Goal: Task Accomplishment & Management: Manage account settings

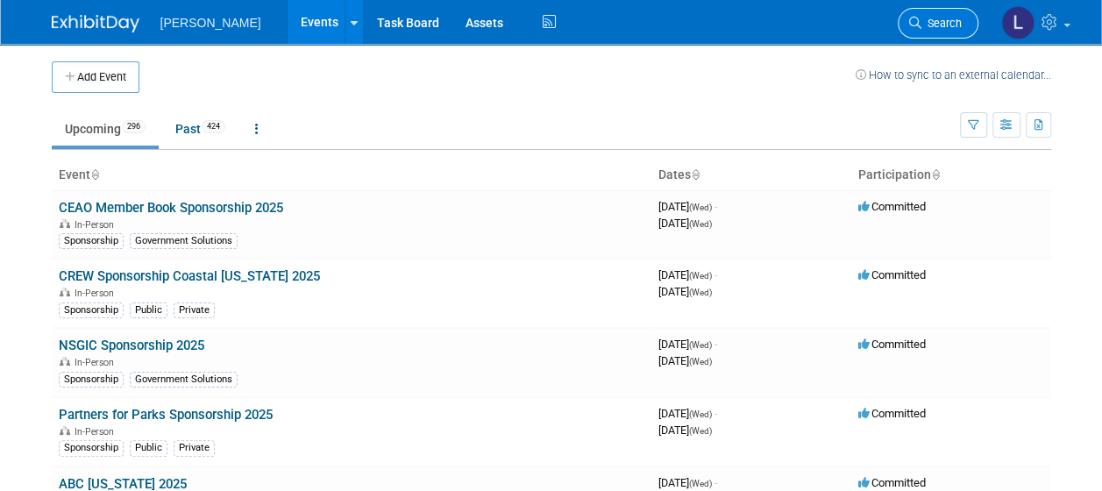
click at [936, 23] on span "Search" at bounding box center [942, 23] width 40 height 13
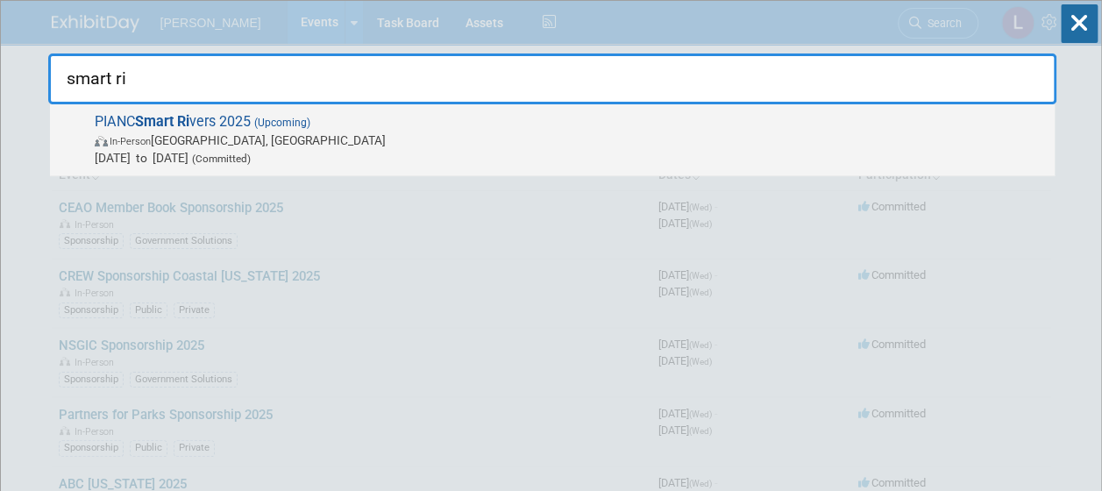
type input "smart ri"
click at [847, 125] on span "PIANC Smart Ri vers 2025 (Upcoming) In-Person [GEOGRAPHIC_DATA], [GEOGRAPHIC_DA…" at bounding box center [567, 139] width 957 height 53
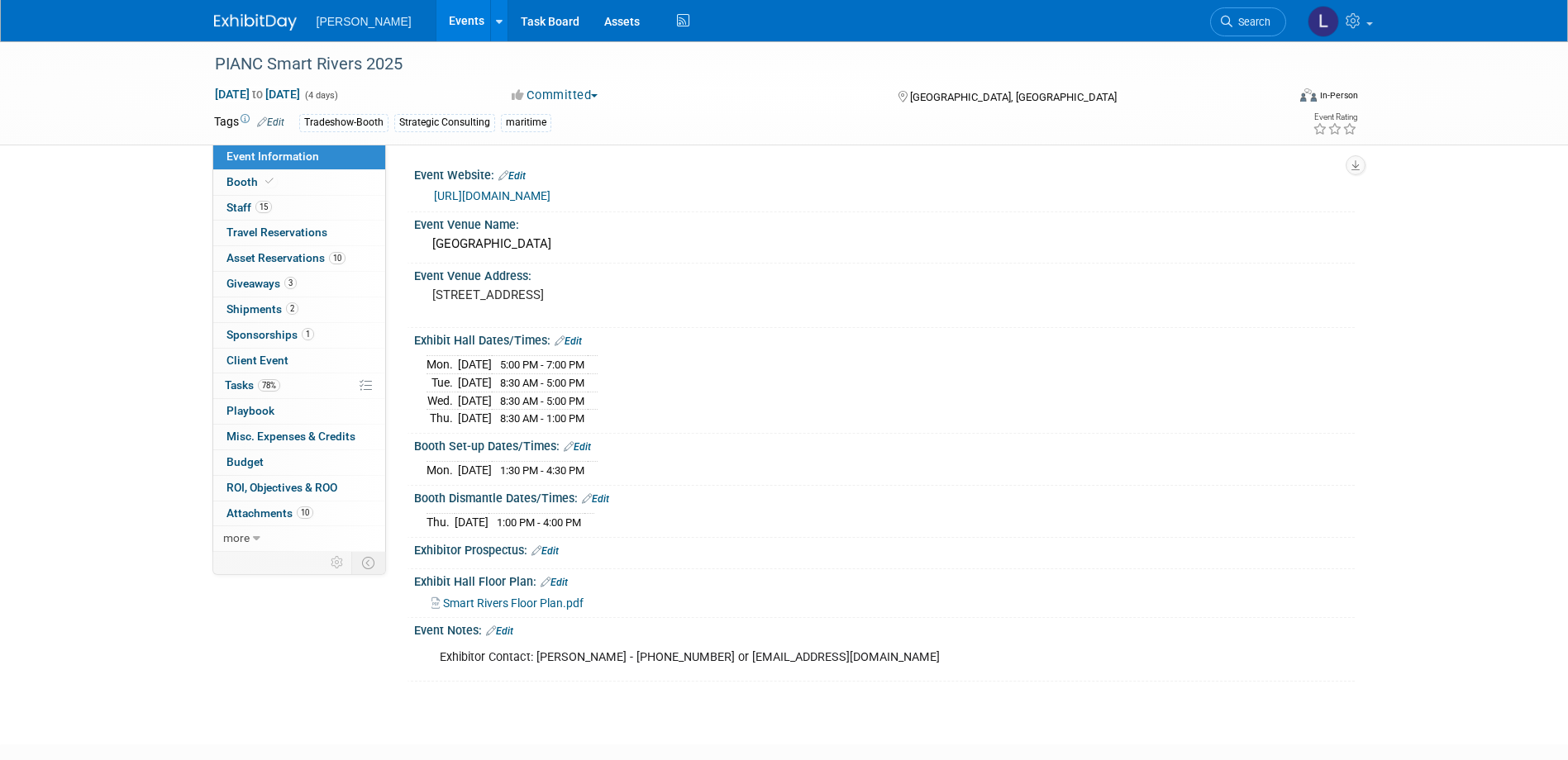
click at [278, 124] on link "Edit" at bounding box center [270, 122] width 27 height 11
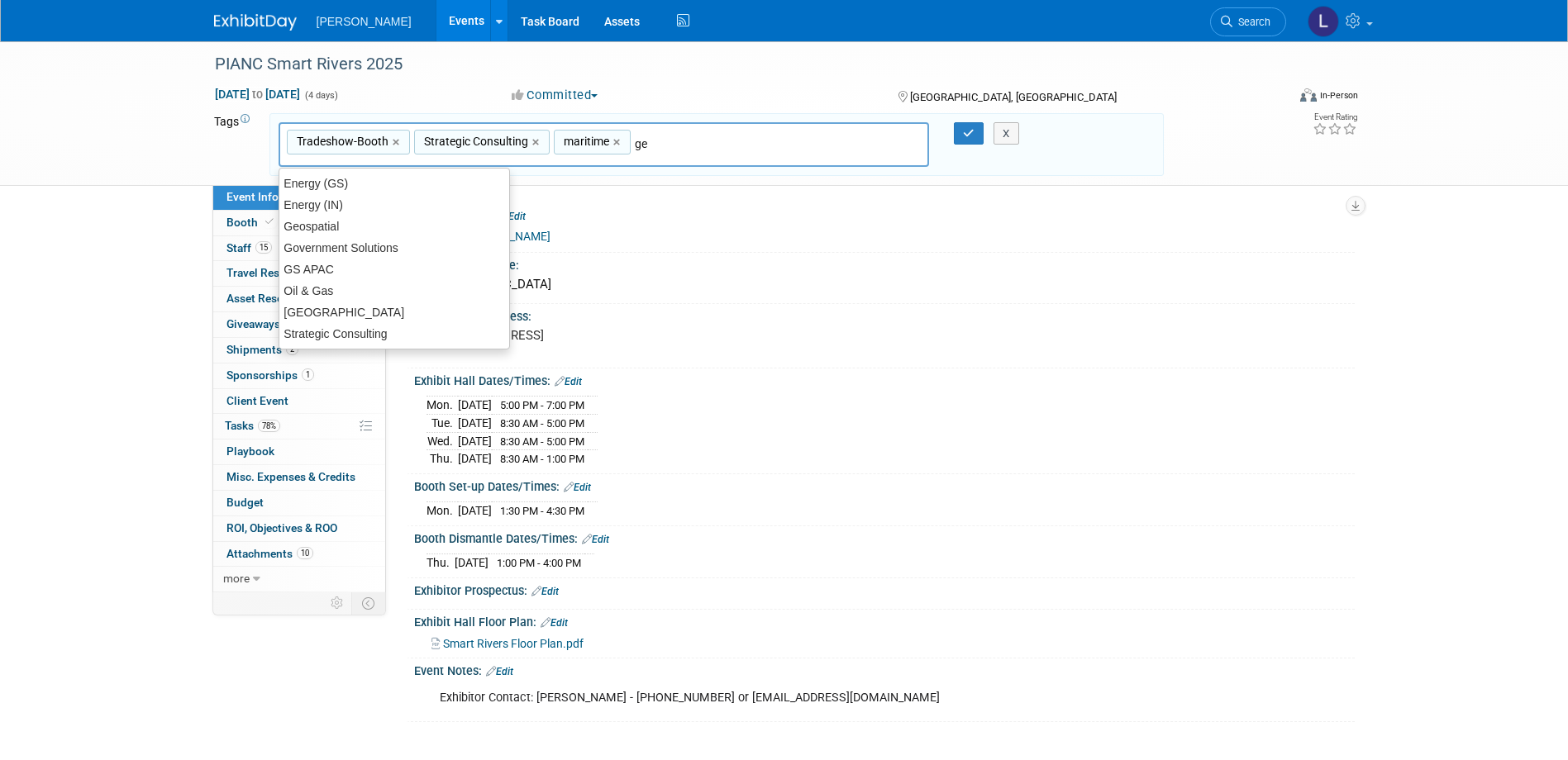
type input "geo"
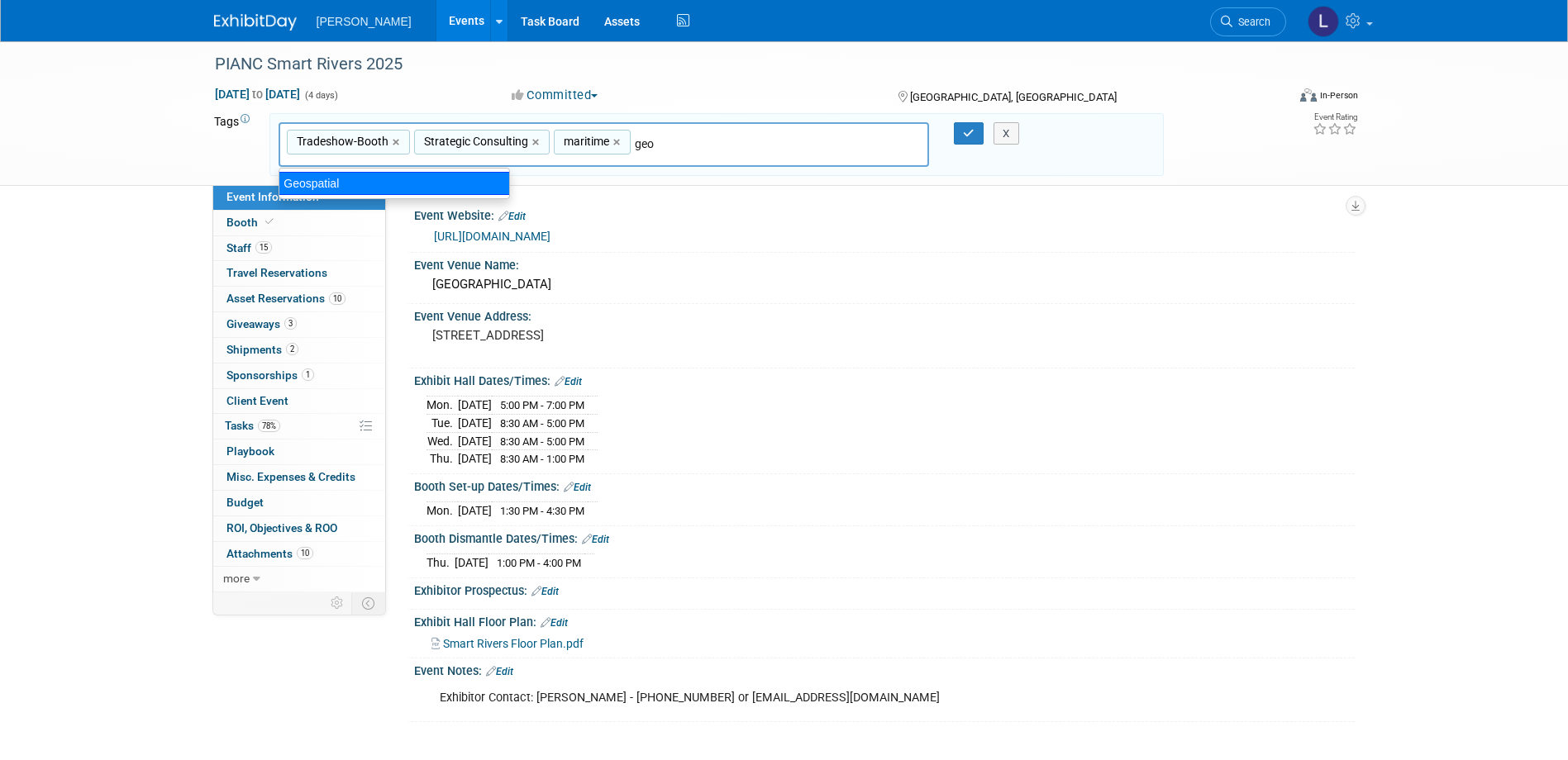
click at [452, 184] on div "Geospatial" at bounding box center [395, 183] width 232 height 24
type input "Tradeshow-Booth, Strategic Consulting, maritime, Geospatial"
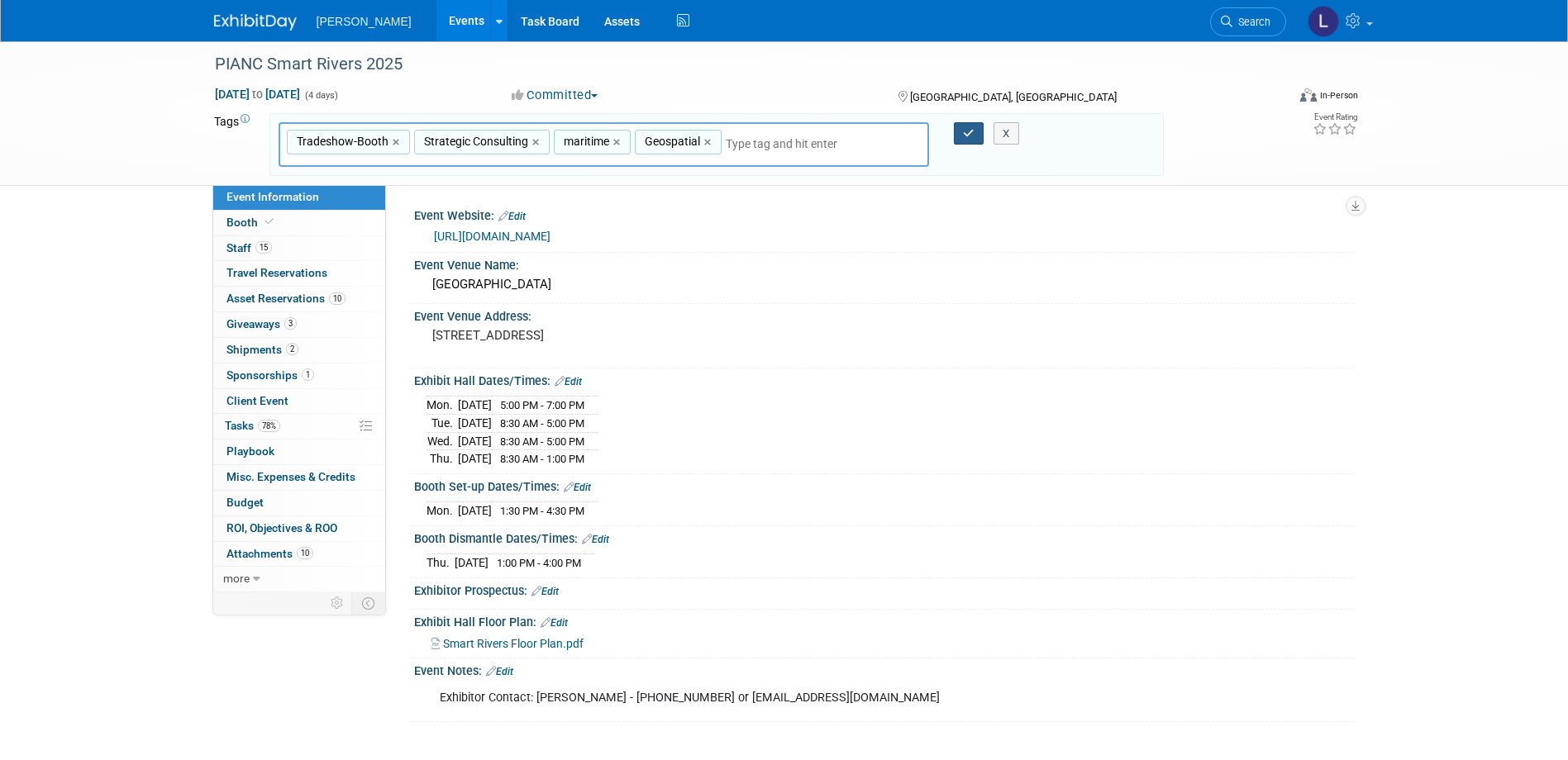
click at [969, 137] on icon "button" at bounding box center [969, 133] width 11 height 10
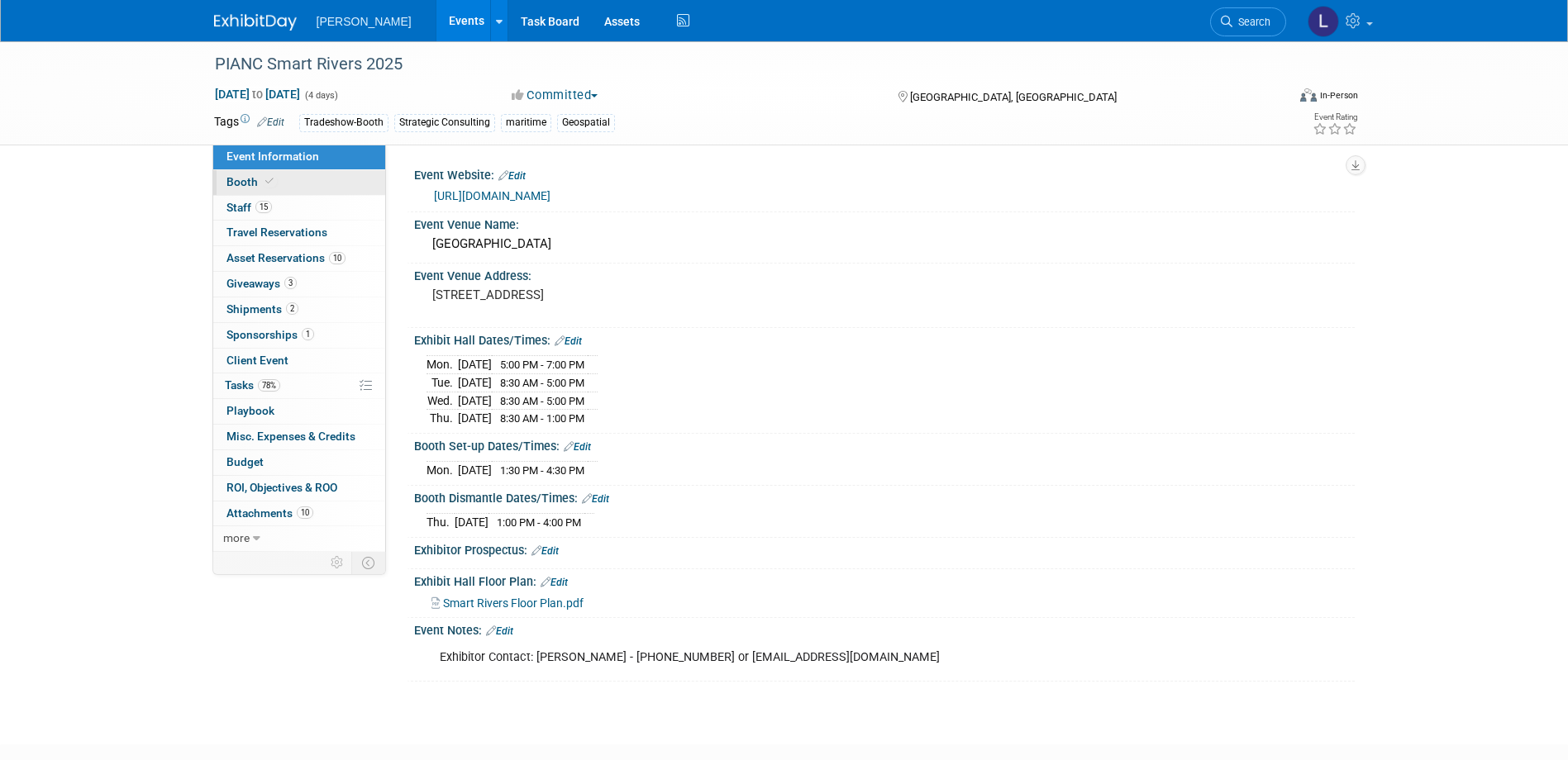
click at [262, 184] on span at bounding box center [270, 181] width 15 height 12
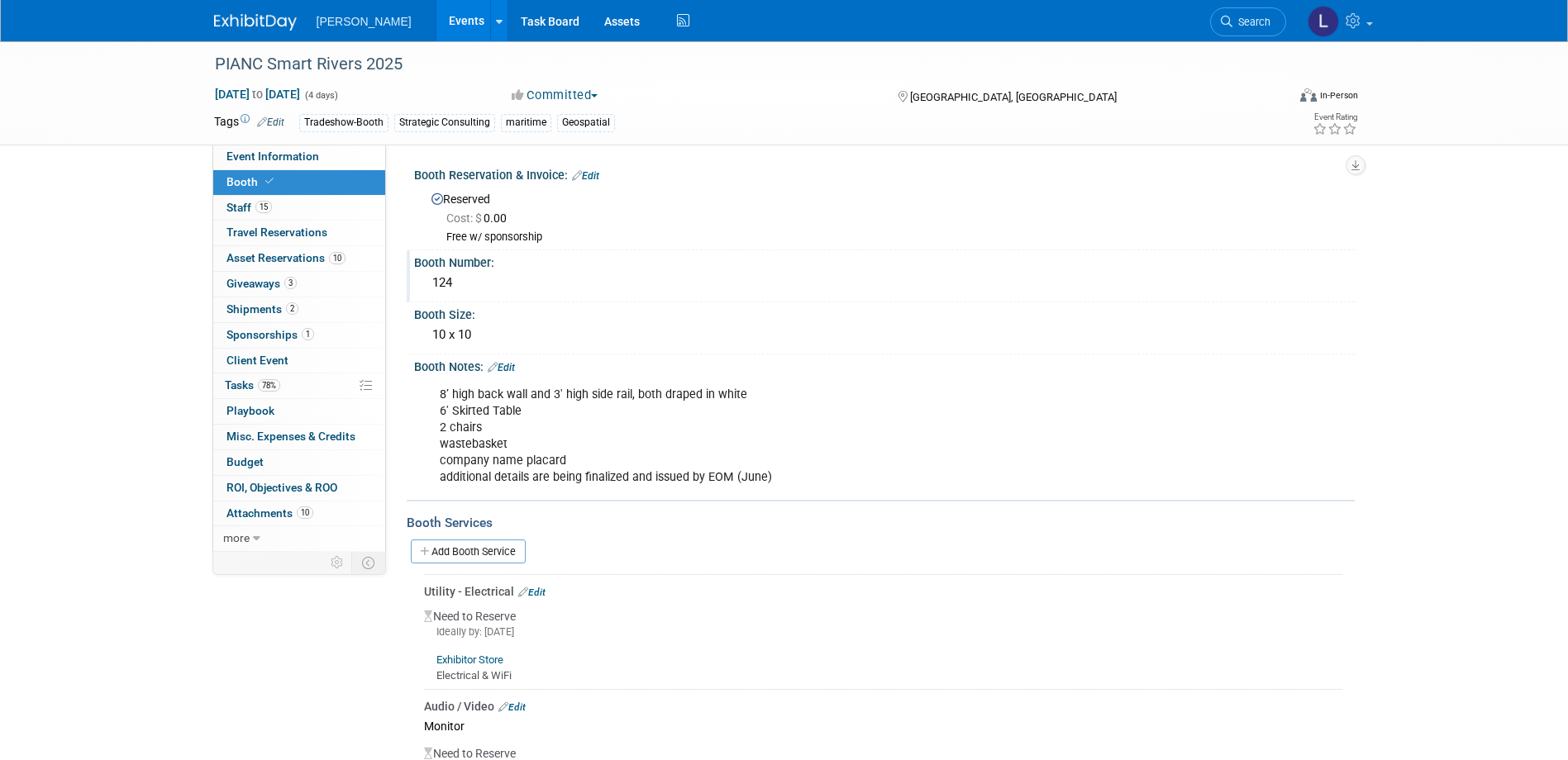
click at [466, 292] on div "124" at bounding box center [884, 283] width 916 height 25
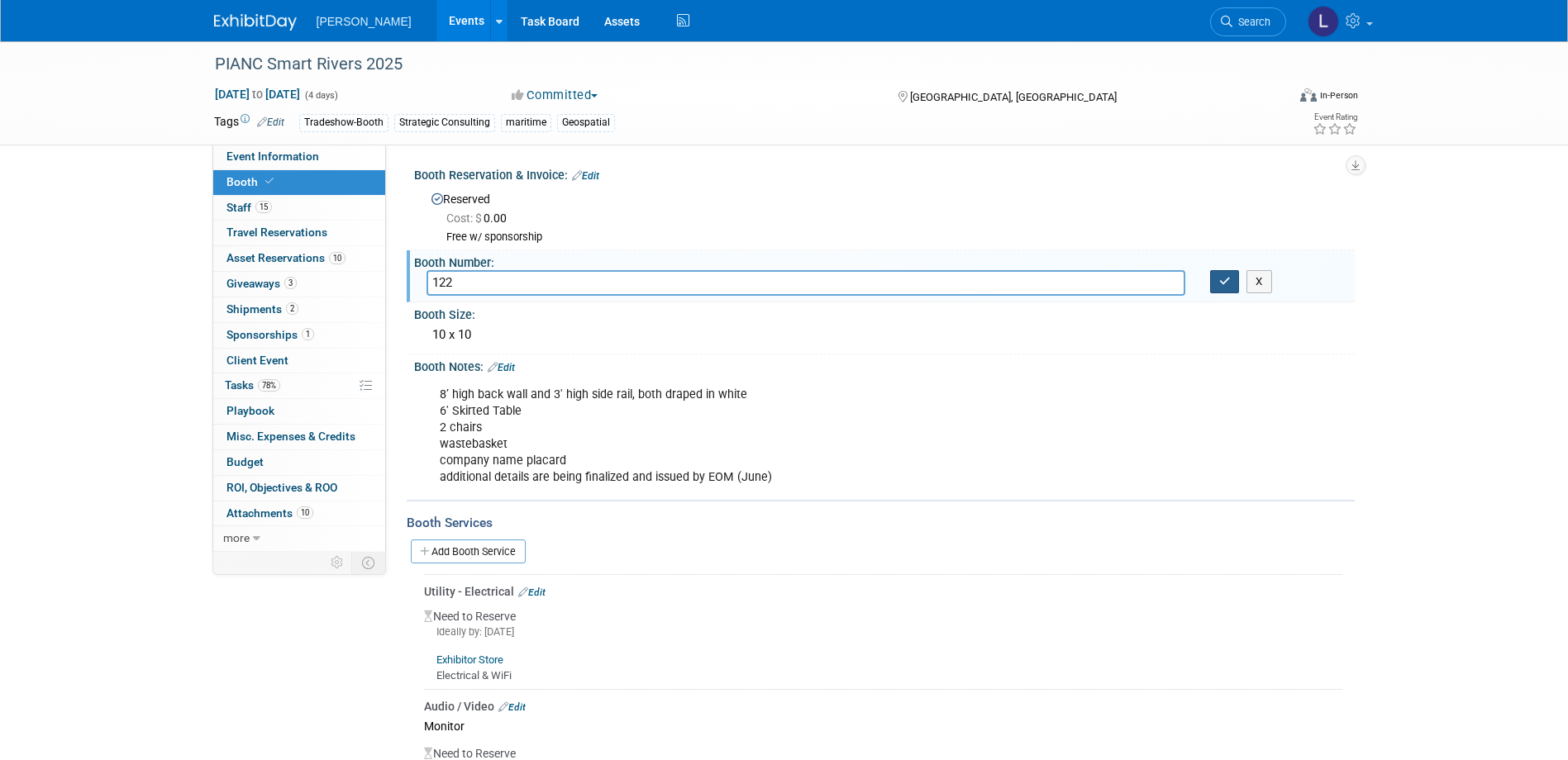
type input "122"
click at [1037, 282] on icon "button" at bounding box center [1224, 281] width 11 height 10
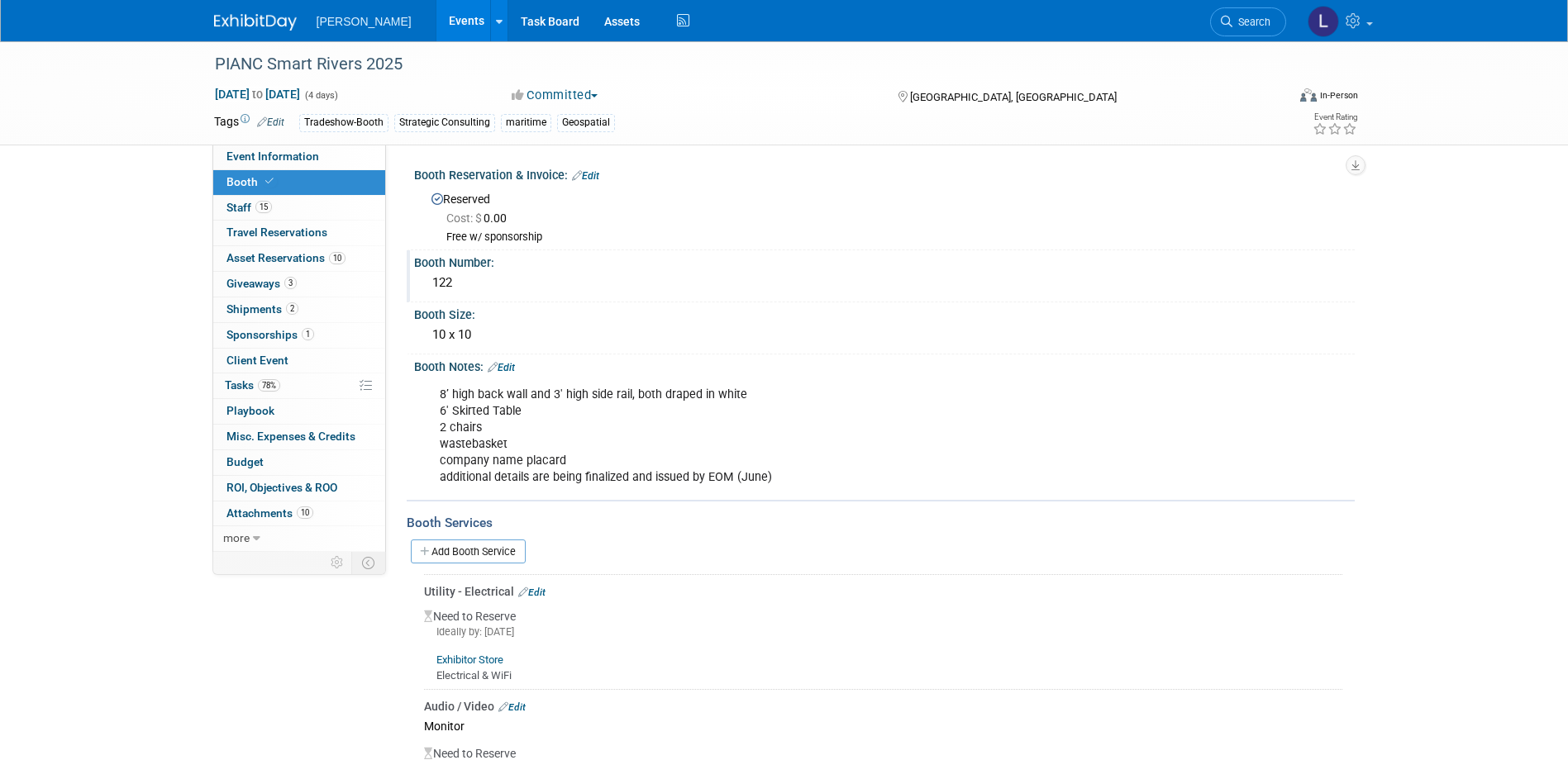
click at [727, 399] on div "8’ high back wall and 3' high side rail, both draped in white 6' Skirted Table …" at bounding box center [800, 436] width 744 height 116
click at [505, 365] on link "Edit" at bounding box center [500, 367] width 27 height 11
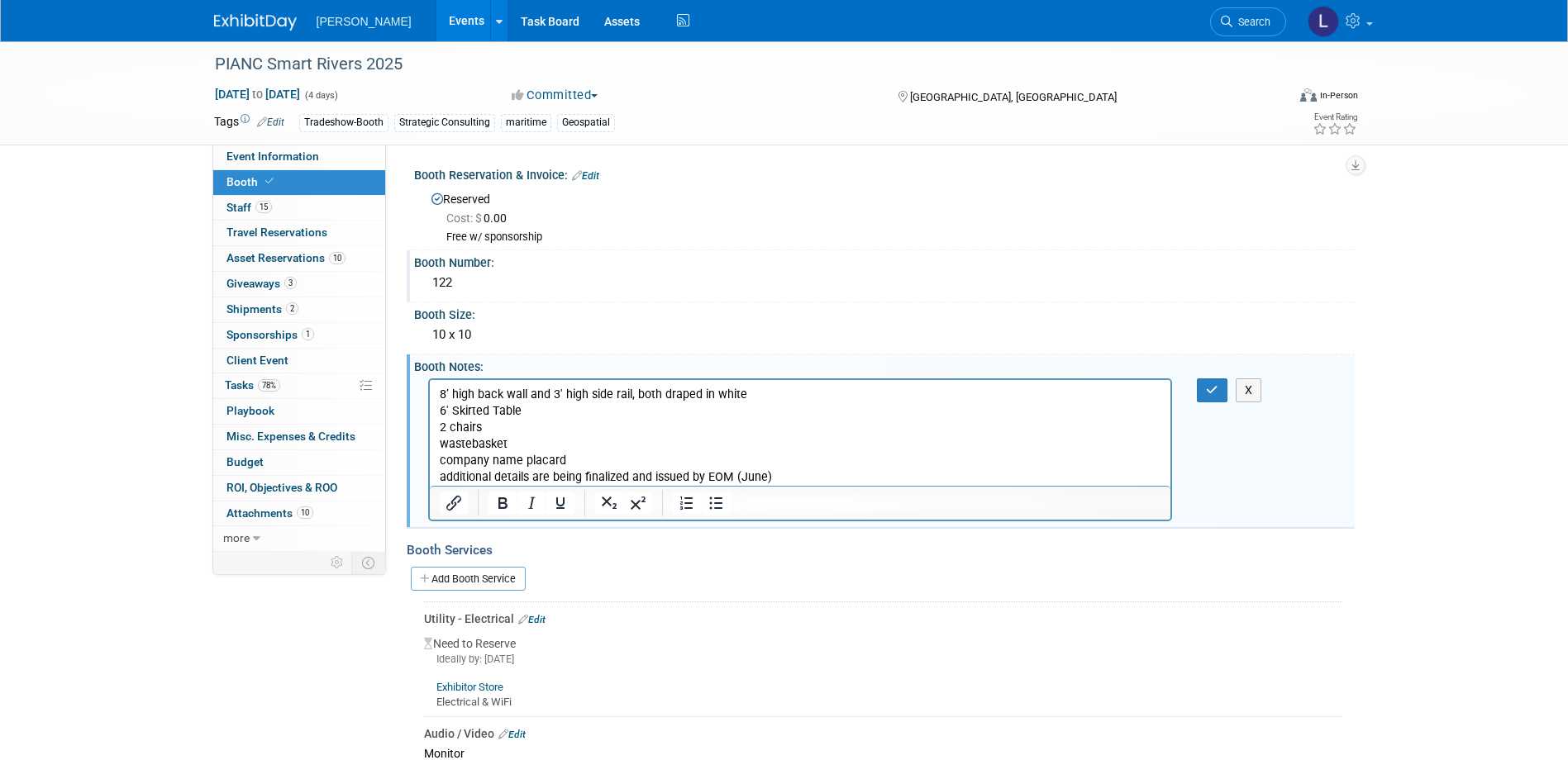
click at [721, 399] on p "8’ high back wall and 3' high side rail, both draped in white 6' Skirted Table …" at bounding box center [800, 435] width 722 height 99
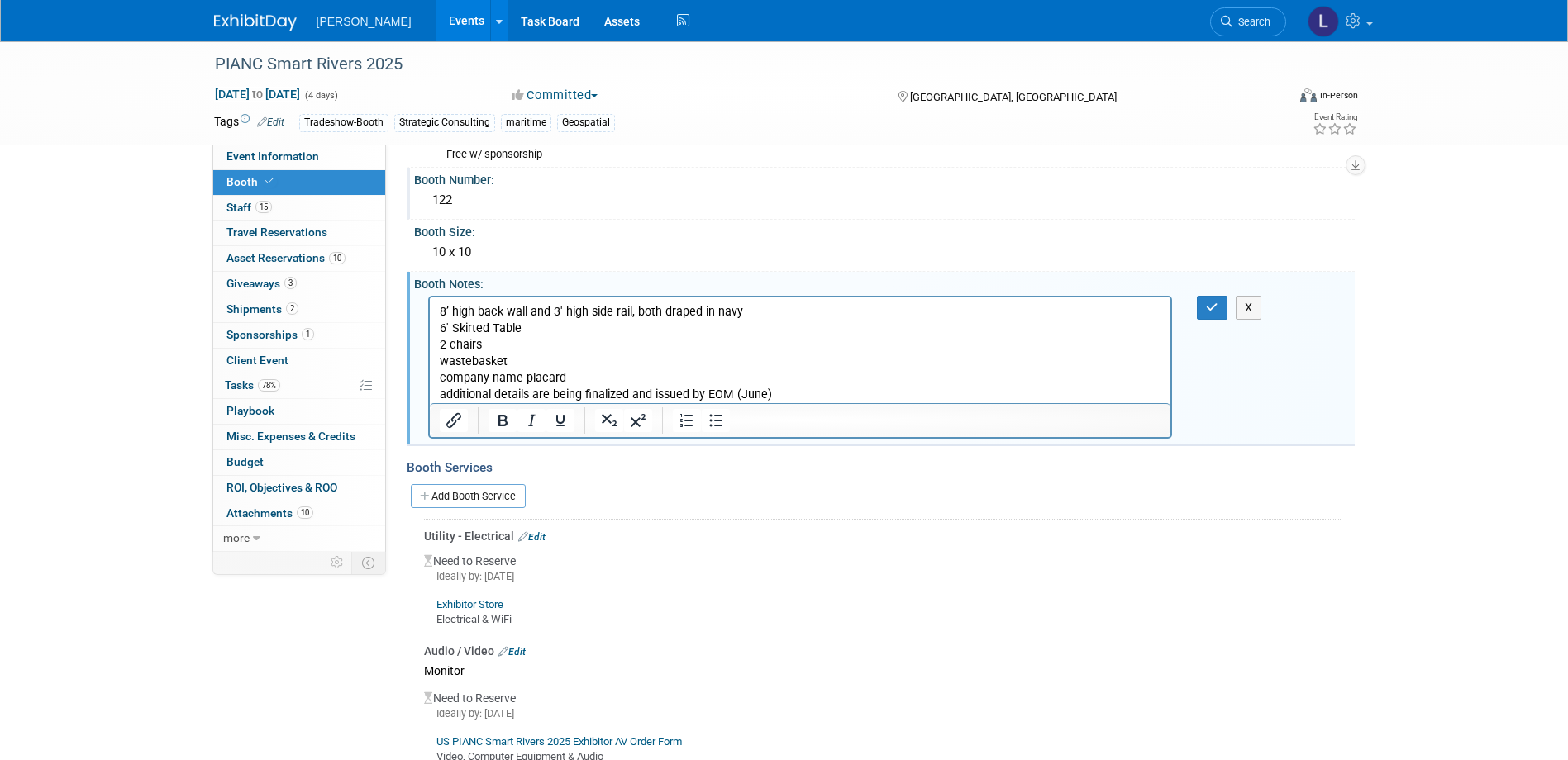
click at [521, 393] on p "8’ high back wall and 3' high side rail, both draped in navy 6' Skirted Table 2…" at bounding box center [800, 352] width 722 height 99
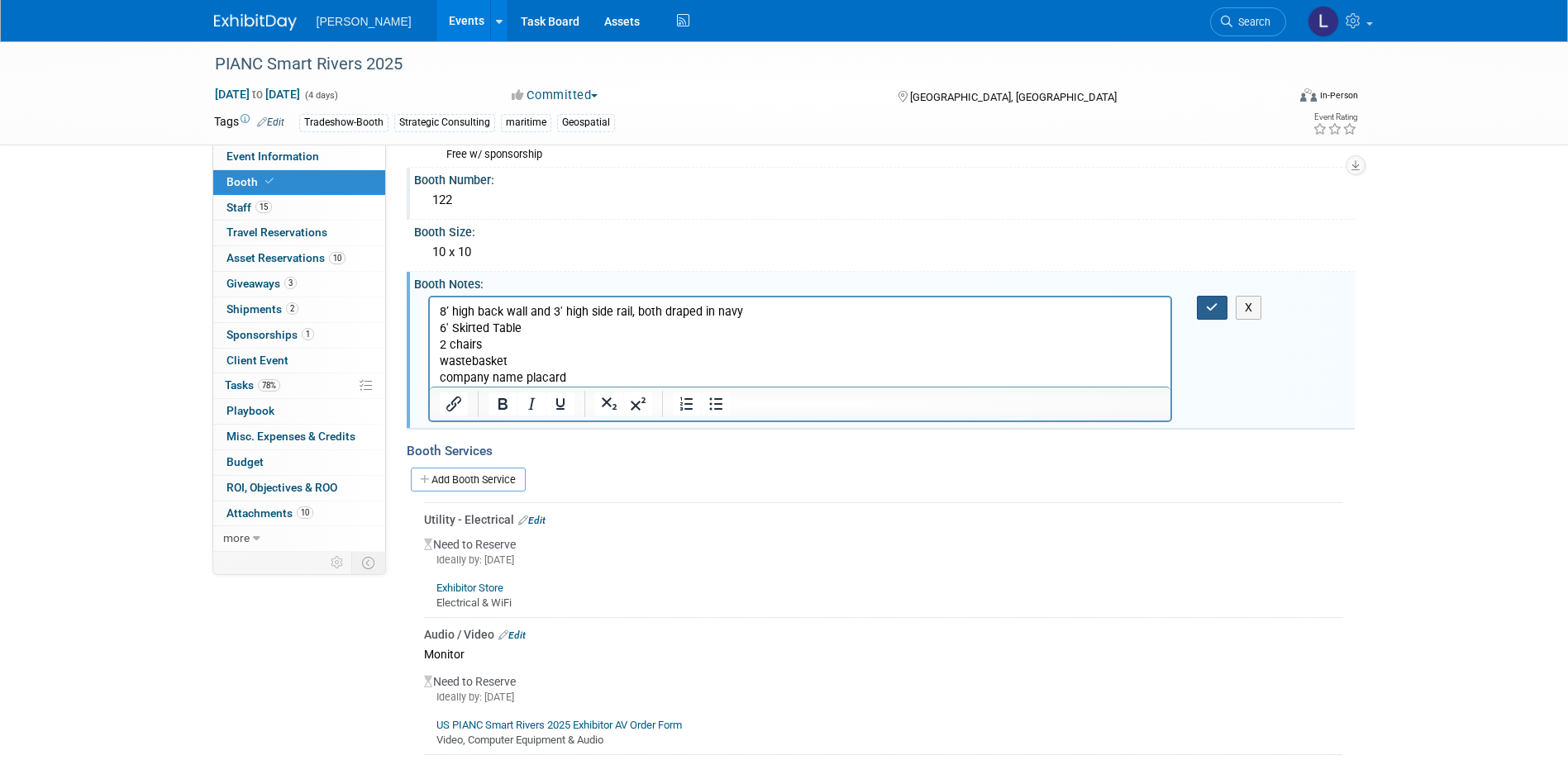
click at [1037, 305] on icon "button" at bounding box center [1211, 307] width 12 height 11
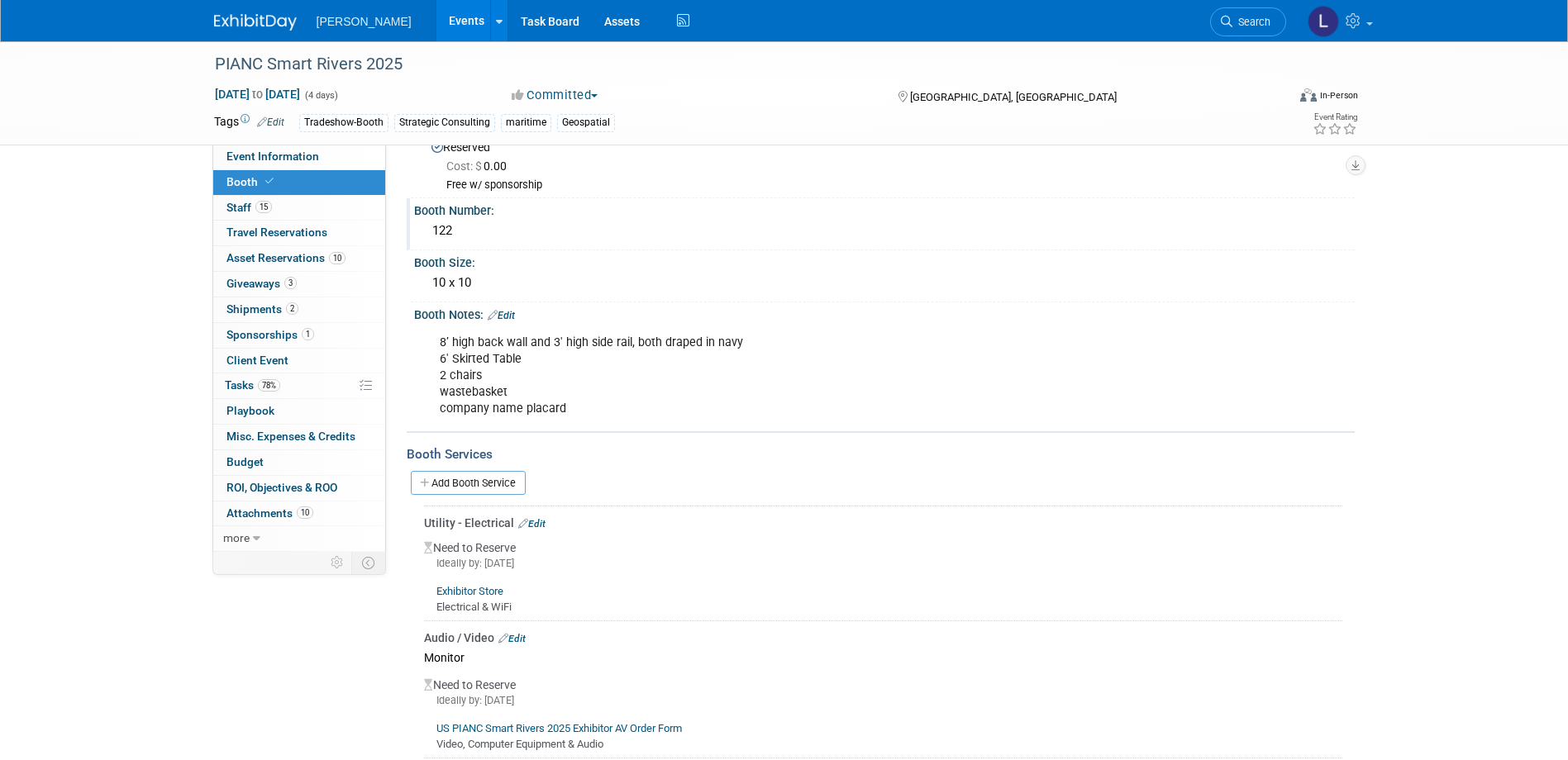
scroll to position [0, 0]
